Goal: Navigation & Orientation: Find specific page/section

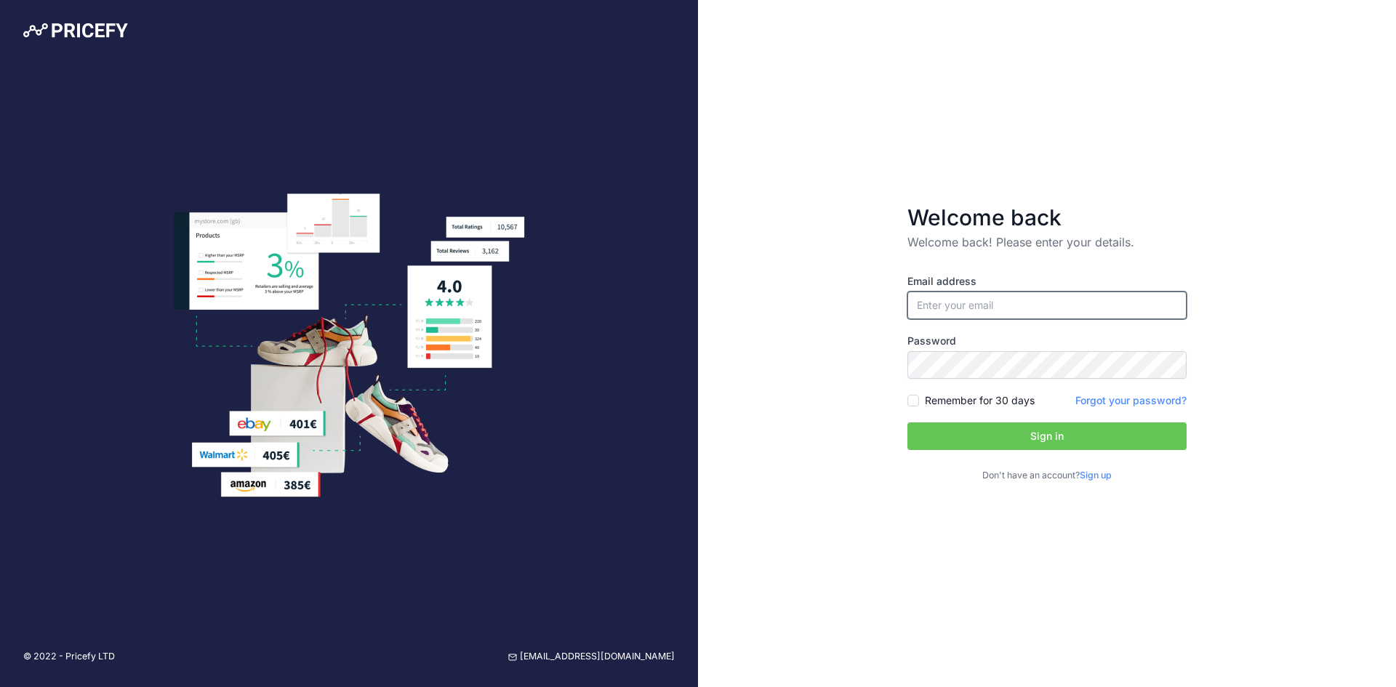
click at [1069, 316] on input "email" at bounding box center [1046, 306] width 279 height 28
click at [1022, 273] on div "Email address Password Remember for 30 days Sign up" at bounding box center [1046, 367] width 279 height 232
type input "[EMAIL_ADDRESS][DOMAIN_NAME]"
click at [1043, 443] on button "Sign in" at bounding box center [1046, 436] width 279 height 28
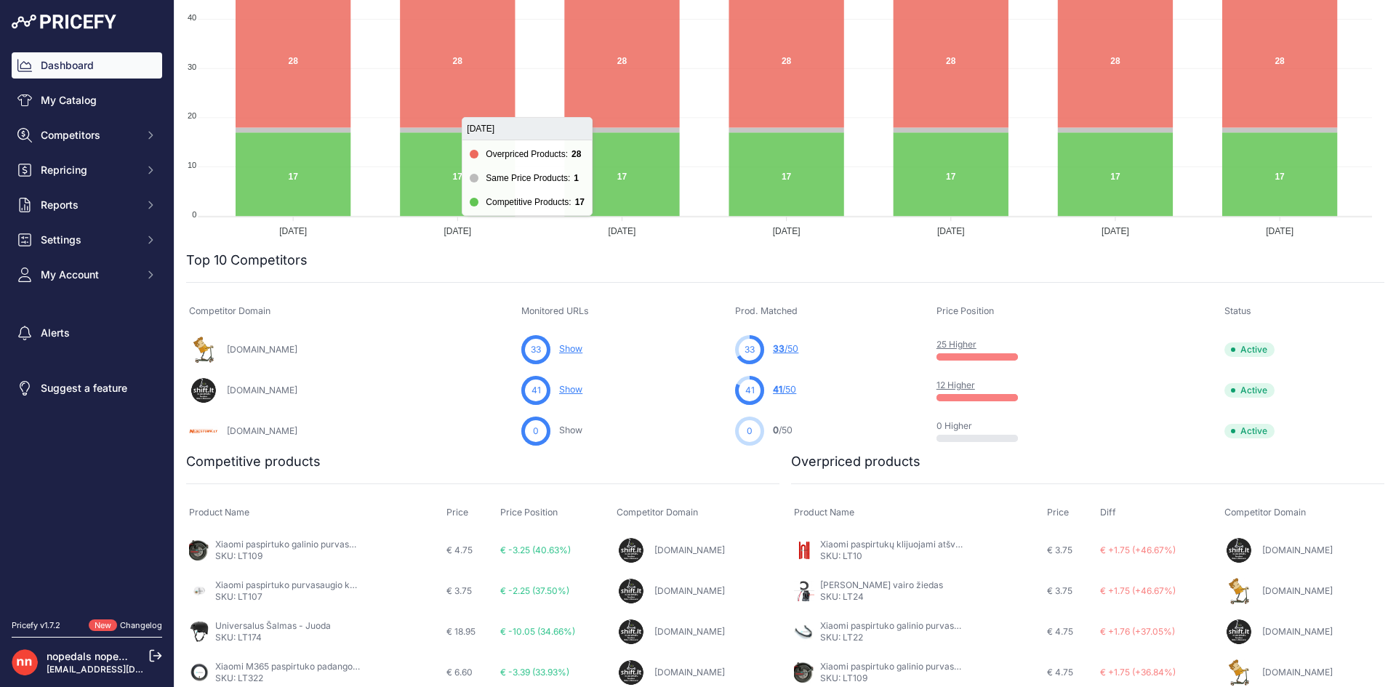
scroll to position [191, 0]
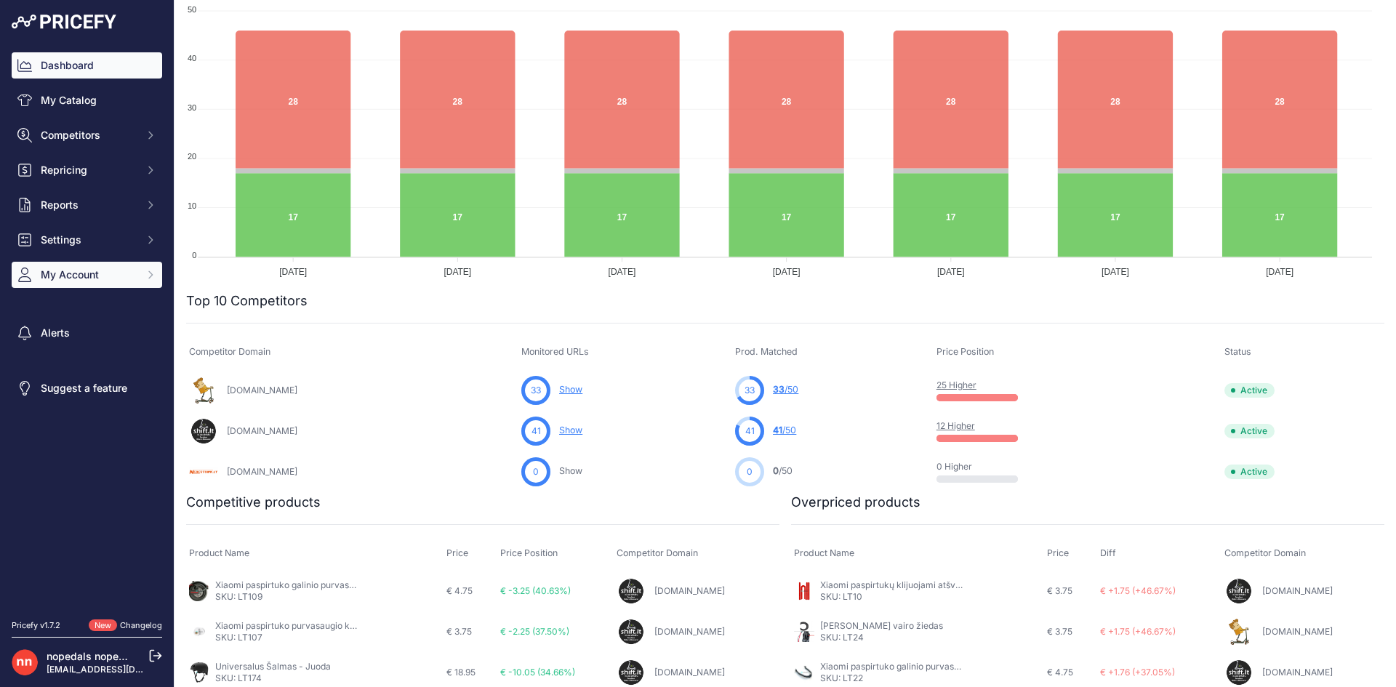
click at [108, 277] on span "My Account" at bounding box center [88, 275] width 95 height 15
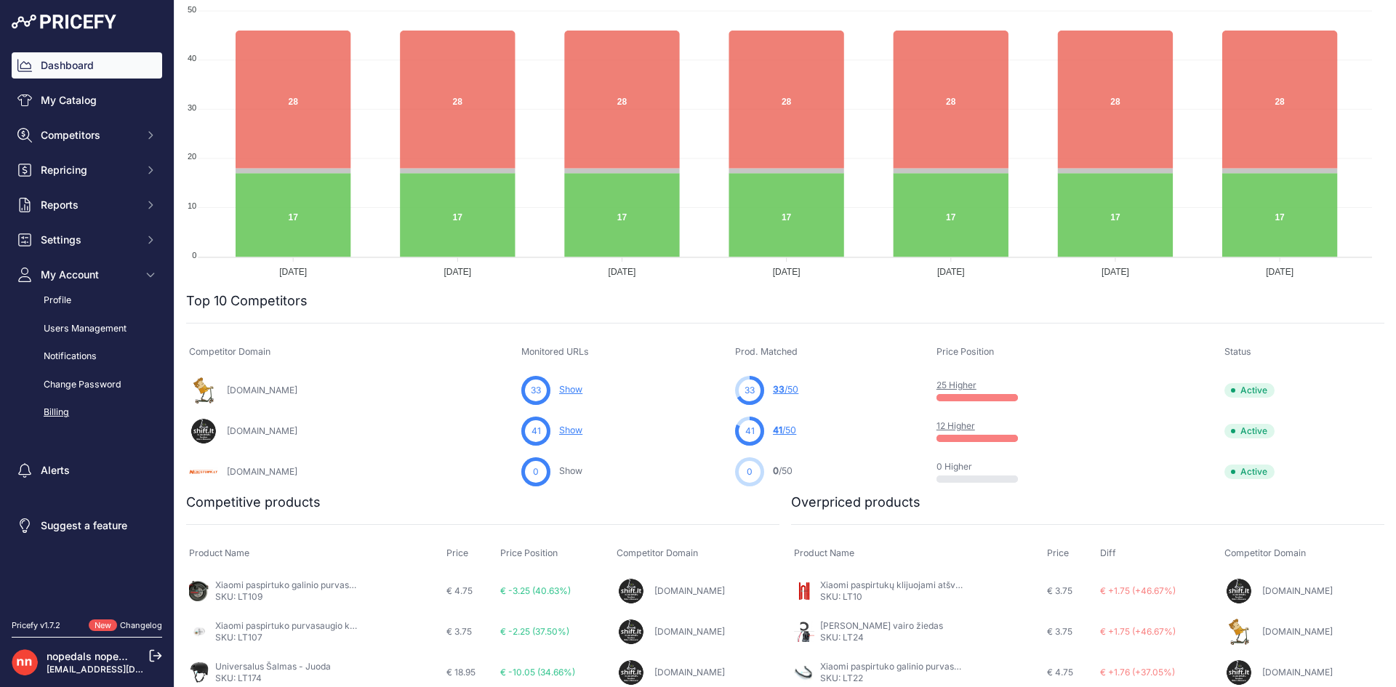
click at [68, 412] on link "Billing" at bounding box center [87, 412] width 151 height 25
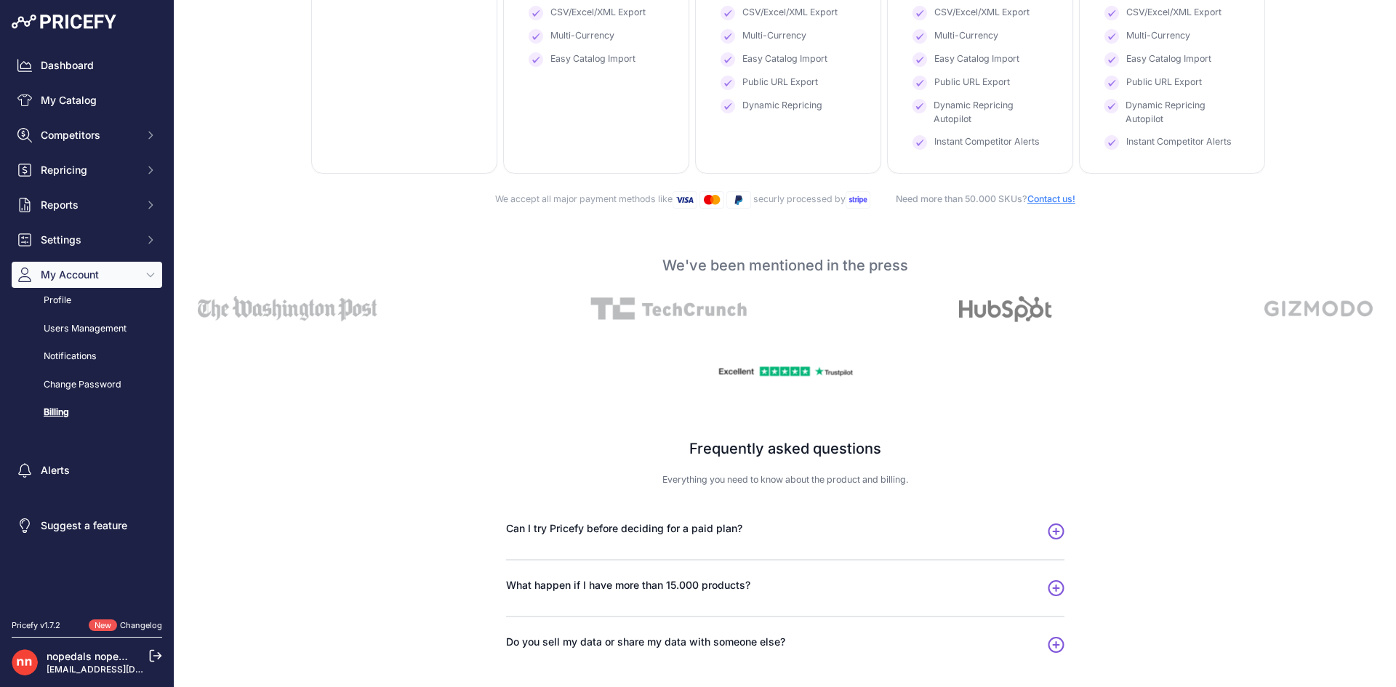
scroll to position [436, 0]
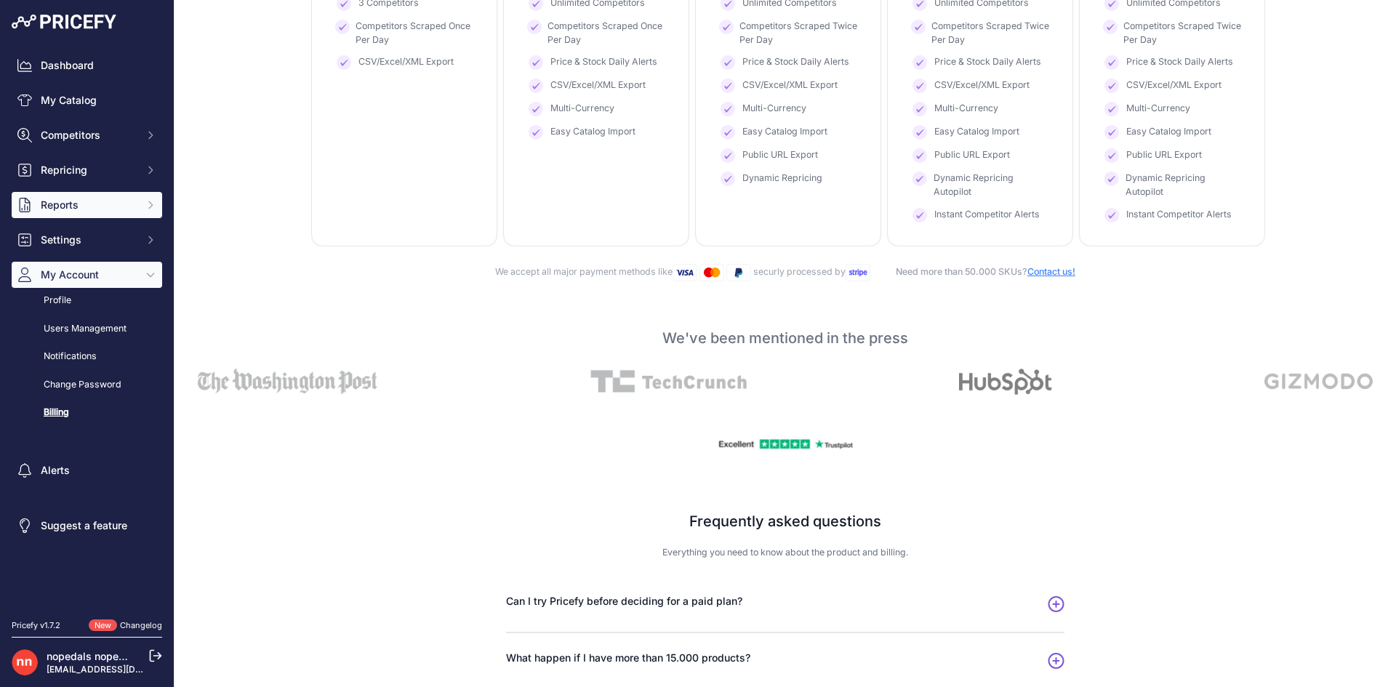
click at [89, 209] on span "Reports" at bounding box center [88, 205] width 95 height 15
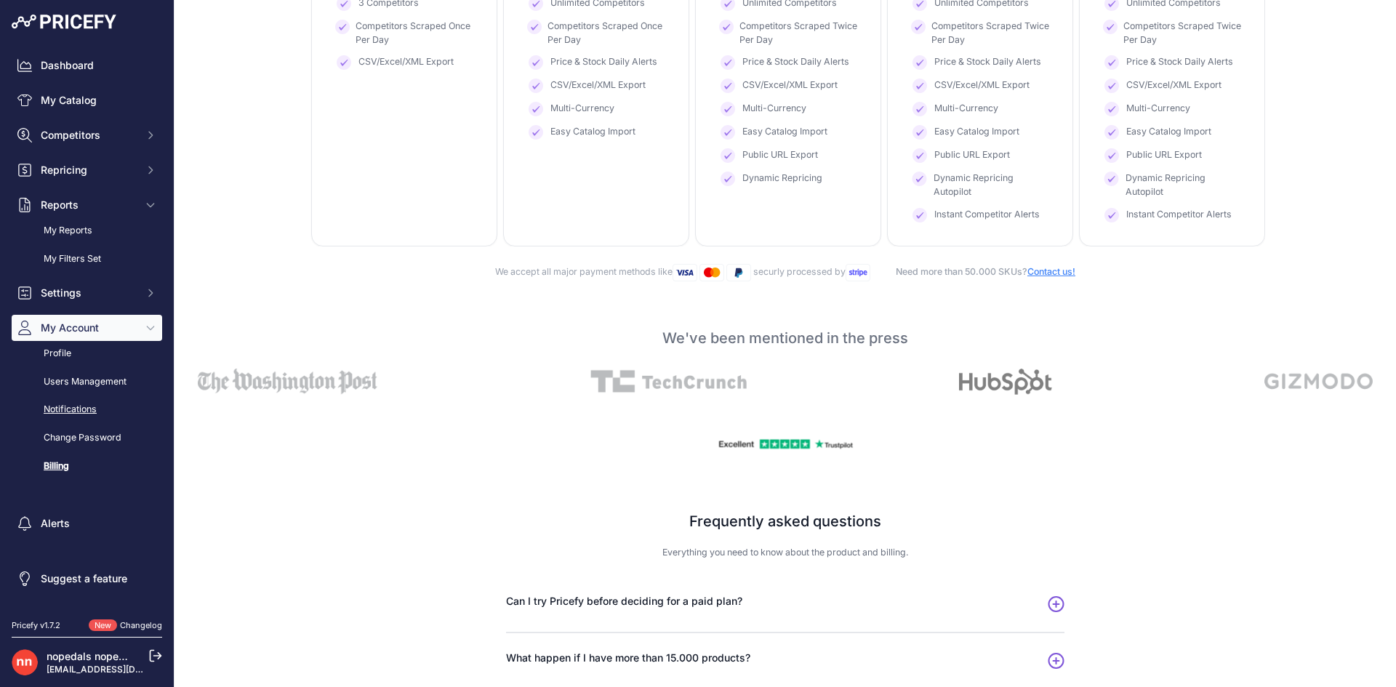
click at [63, 412] on link "Notifications" at bounding box center [87, 409] width 151 height 25
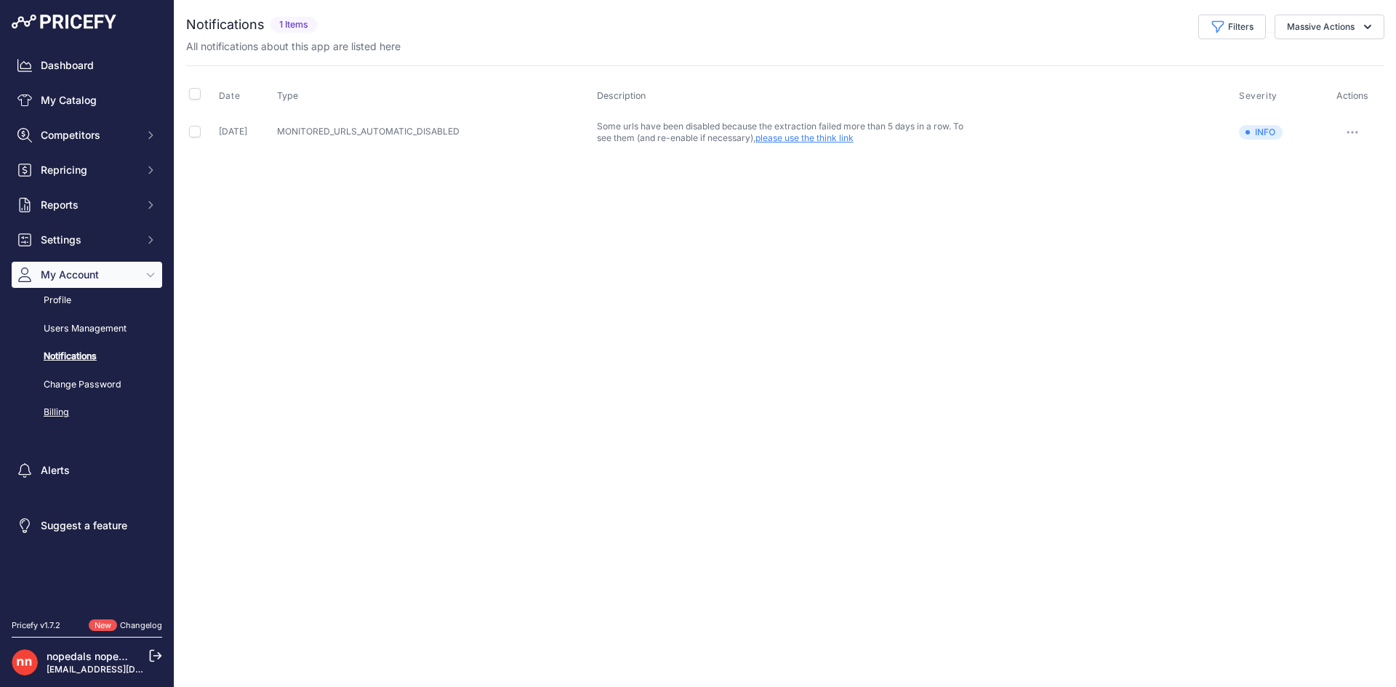
click at [56, 406] on link "Billing" at bounding box center [87, 412] width 151 height 25
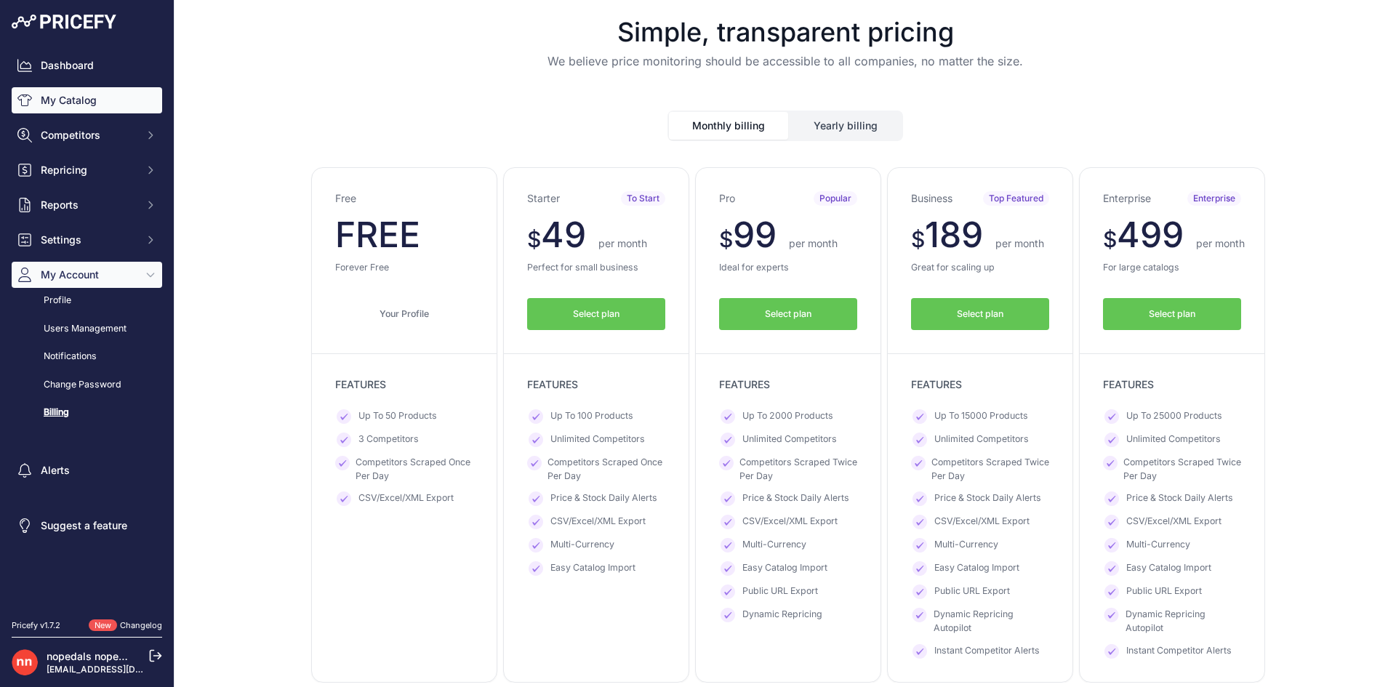
click at [76, 97] on link "My Catalog" at bounding box center [87, 100] width 151 height 26
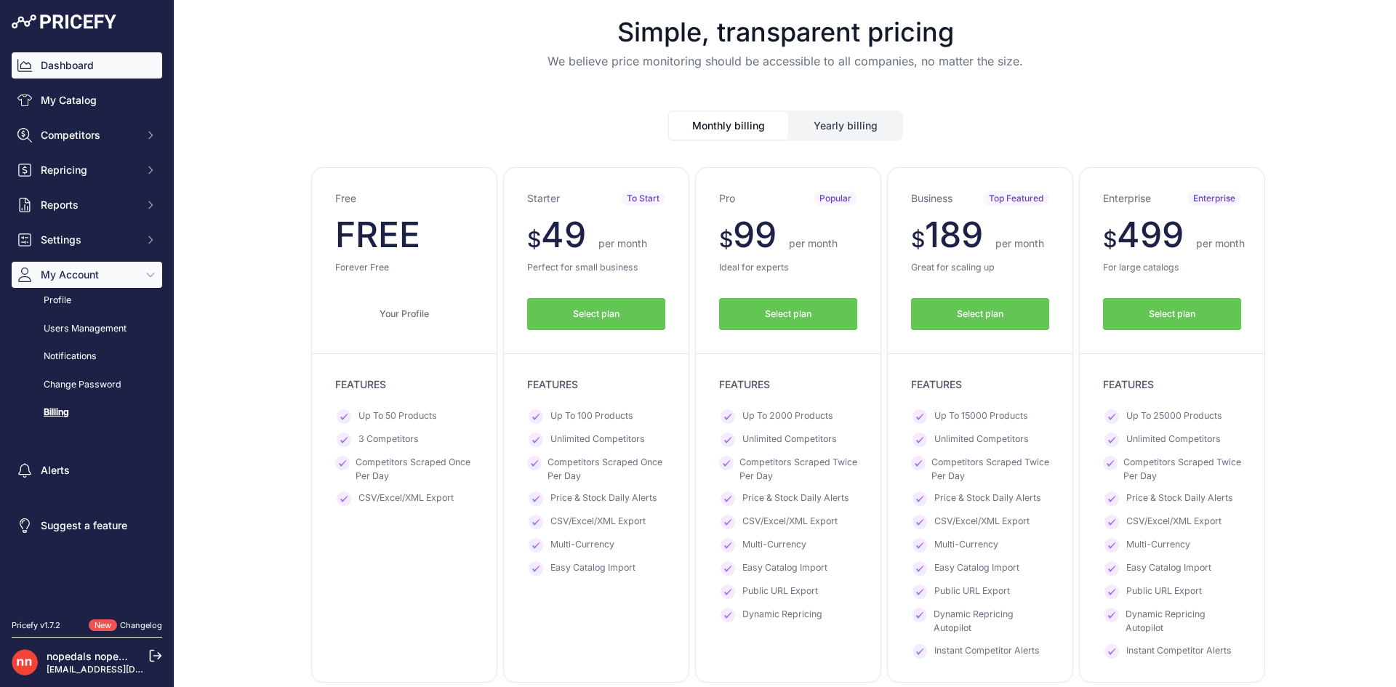
click at [64, 67] on link "Dashboard" at bounding box center [87, 65] width 151 height 26
